Goal: Check status: Check status

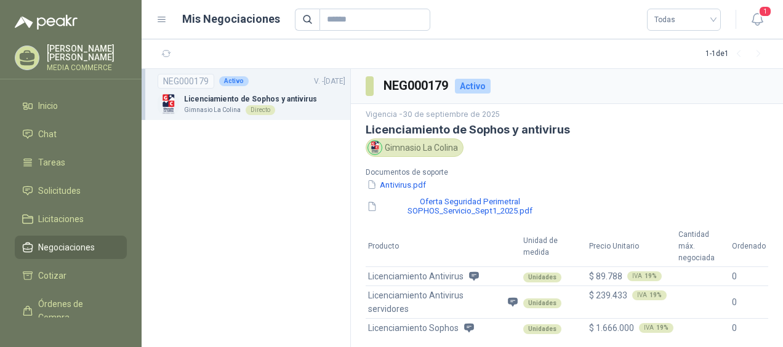
scroll to position [108, 0]
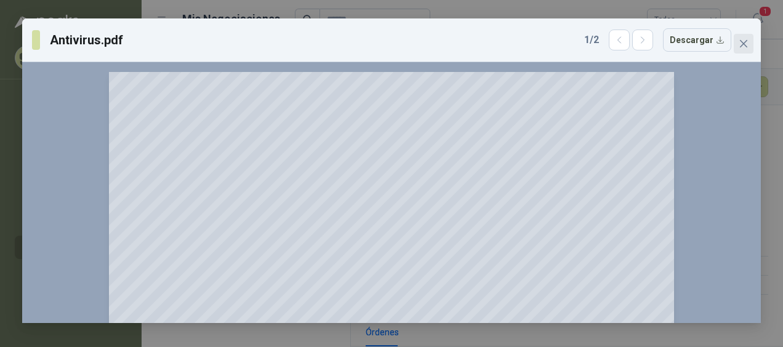
scroll to position [3848, 0]
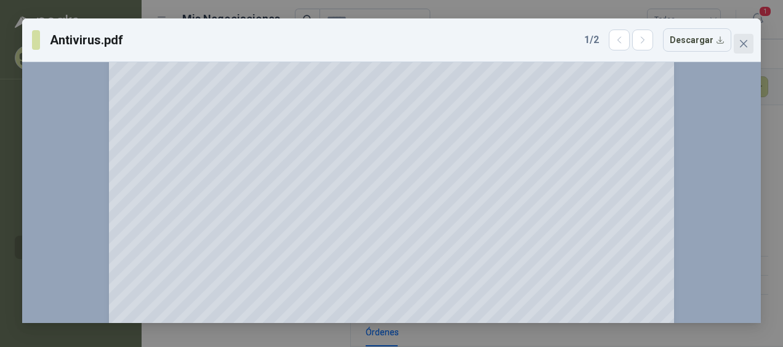
click at [738, 49] on button "Close" at bounding box center [743, 44] width 20 height 20
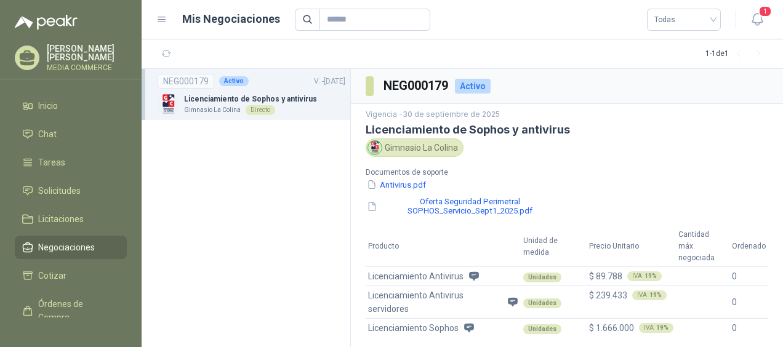
scroll to position [108, 0]
